Goal: Navigation & Orientation: Find specific page/section

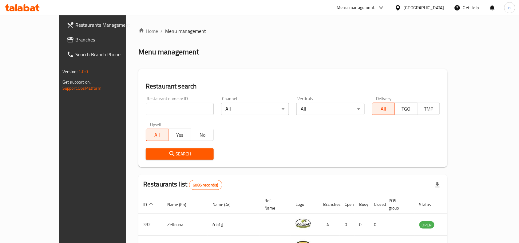
click at [318, 152] on div "Search" at bounding box center [293, 154] width 302 height 19
click at [315, 155] on div "Search" at bounding box center [293, 154] width 302 height 19
click at [318, 146] on div "Search" at bounding box center [293, 154] width 302 height 19
click at [400, 7] on icon at bounding box center [398, 7] width 4 height 5
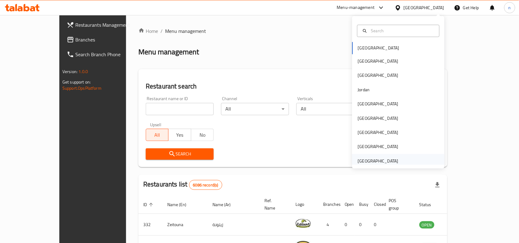
click at [371, 160] on div "[GEOGRAPHIC_DATA]" at bounding box center [378, 161] width 41 height 7
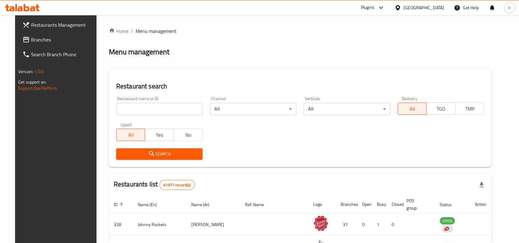
click at [38, 39] on span "Branches" at bounding box center [64, 39] width 66 height 7
